Goal: Navigation & Orientation: Find specific page/section

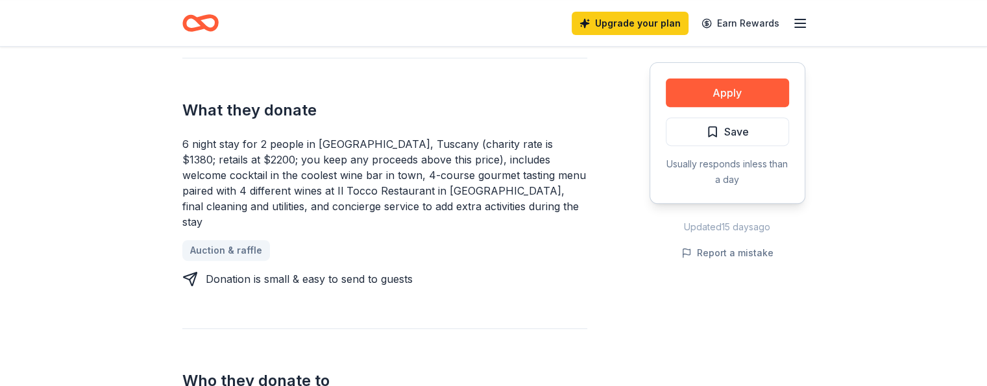
scroll to position [454, 0]
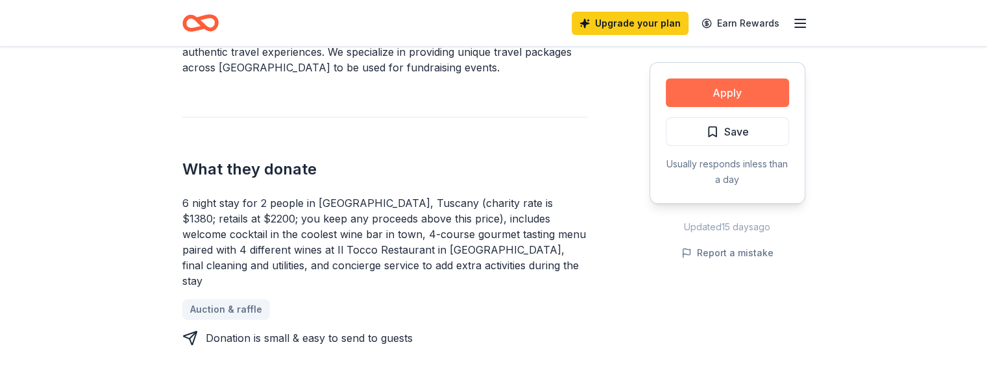
click at [757, 88] on button "Apply" at bounding box center [727, 92] width 123 height 29
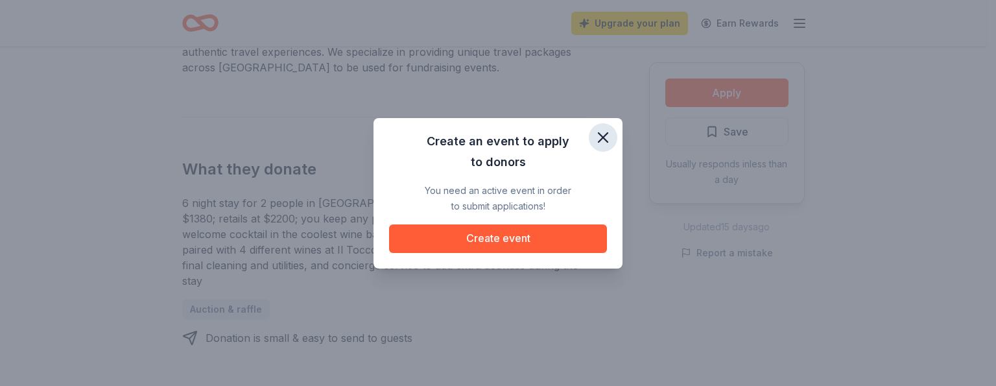
click at [599, 134] on icon "button" at bounding box center [603, 137] width 9 height 9
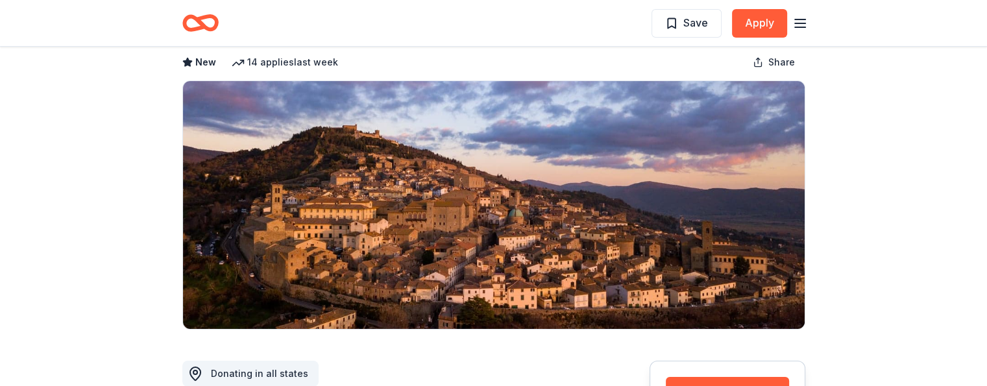
scroll to position [0, 0]
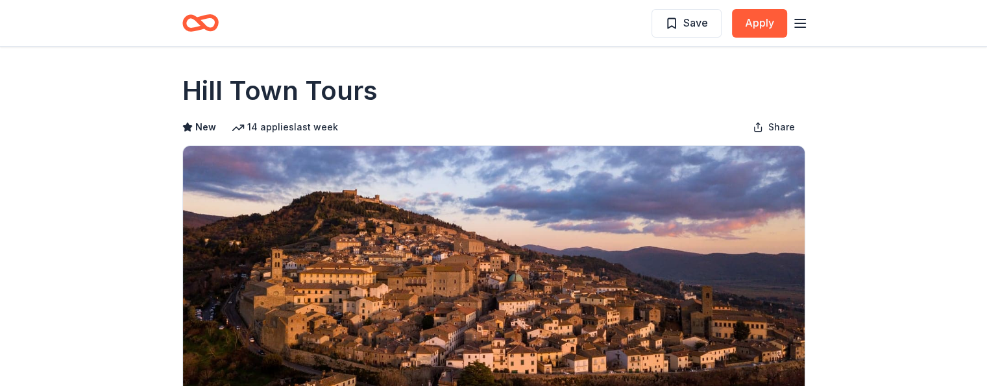
click at [800, 20] on icon "button" at bounding box center [800, 24] width 16 height 16
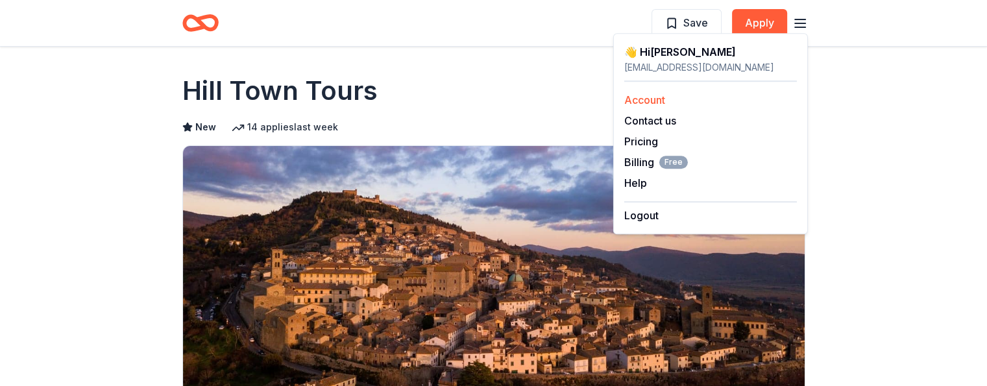
click at [648, 98] on link "Account" at bounding box center [644, 99] width 41 height 13
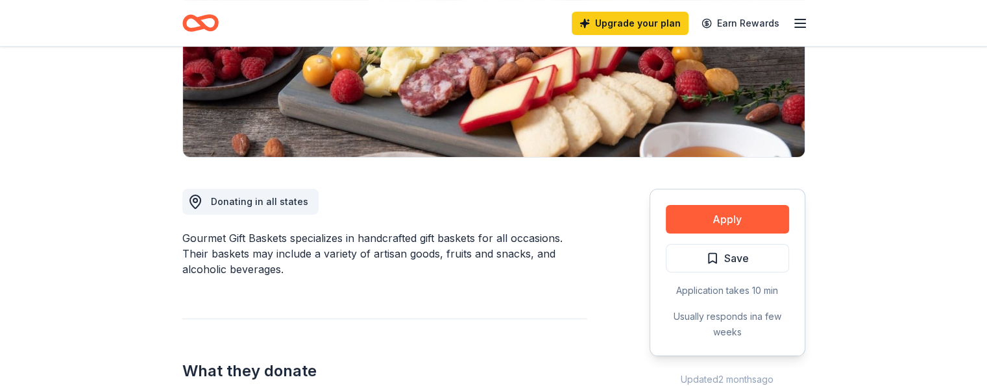
scroll to position [259, 0]
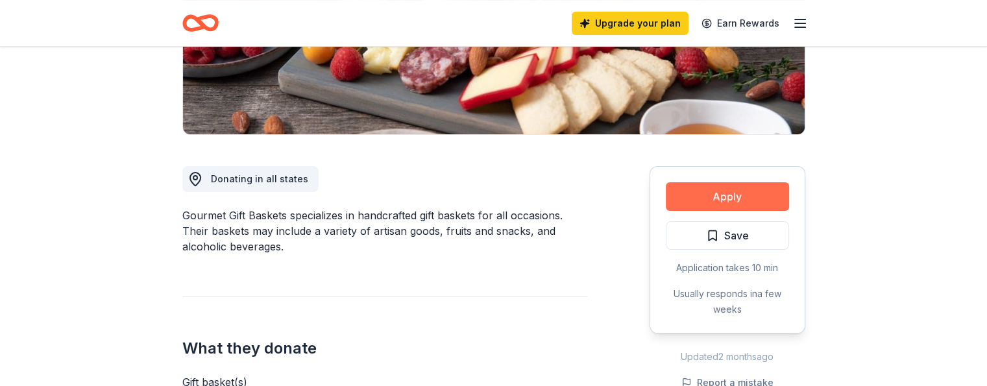
click at [677, 190] on button "Apply" at bounding box center [727, 196] width 123 height 29
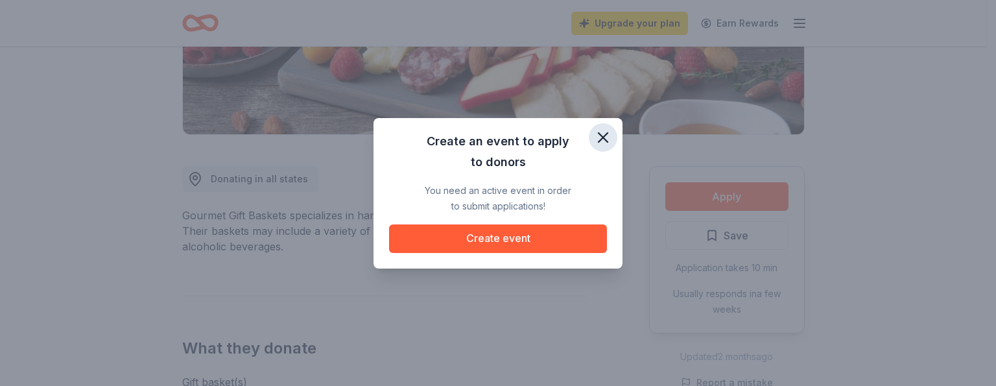
click at [602, 136] on icon "button" at bounding box center [603, 137] width 9 height 9
